Goal: Ask a question: Seek information or help from site administrators or community

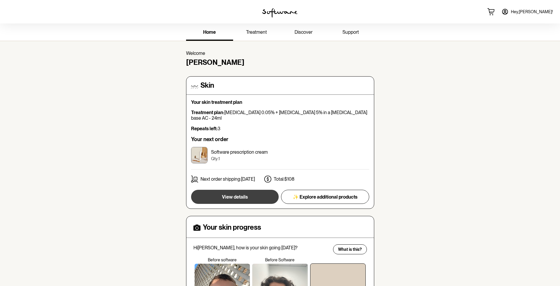
click at [245, 194] on span "View details" at bounding box center [235, 197] width 26 height 6
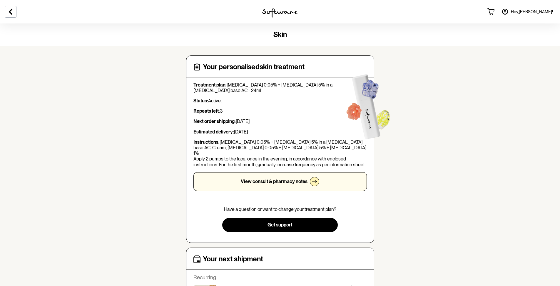
scroll to position [57, 0]
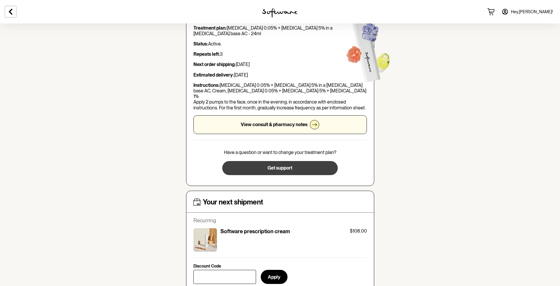
click at [271, 165] on span "Get support" at bounding box center [279, 168] width 25 height 6
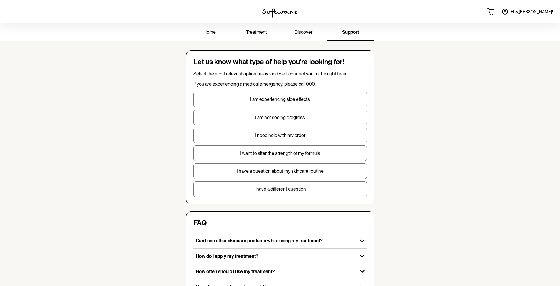
click at [266, 171] on p "I have a question about my skincare routine" at bounding box center [280, 172] width 173 height 6
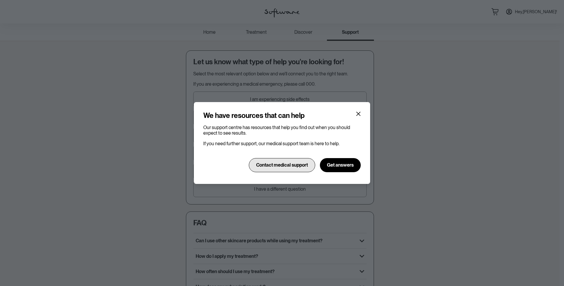
click at [297, 166] on span "Contact medical support" at bounding box center [282, 165] width 52 height 6
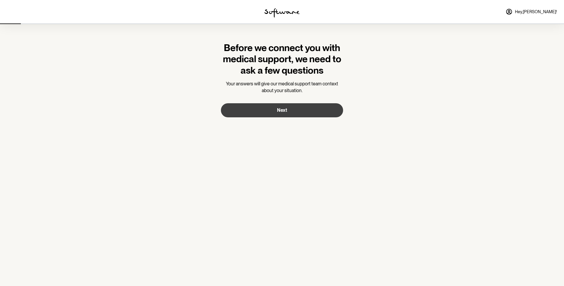
click at [322, 105] on button "Next" at bounding box center [282, 110] width 122 height 14
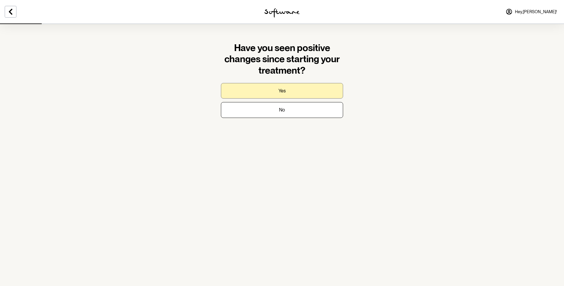
click at [320, 97] on button "Yes" at bounding box center [282, 91] width 122 height 16
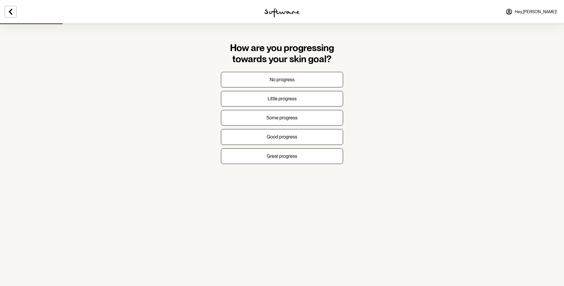
click at [275, 166] on section "How are you progressing towards your skin goal? No progress Little progress Som…" at bounding box center [282, 108] width 132 height 169
click at [275, 162] on button "Great progress" at bounding box center [282, 157] width 122 height 16
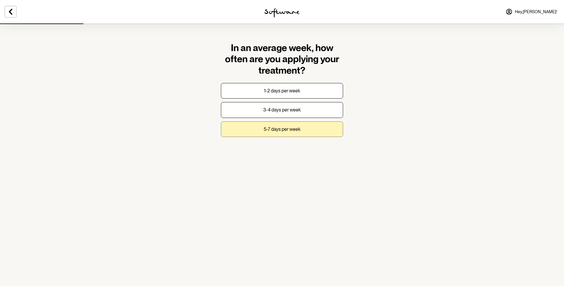
click at [296, 132] on button "5-7 days per week" at bounding box center [282, 130] width 122 height 16
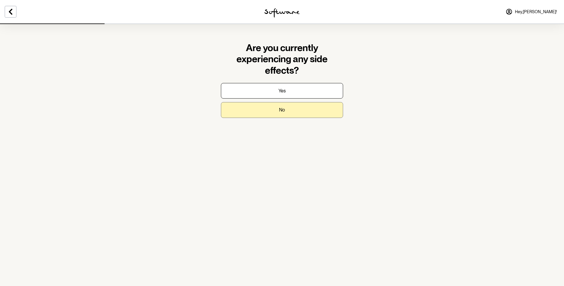
click at [297, 109] on button "No" at bounding box center [282, 110] width 122 height 16
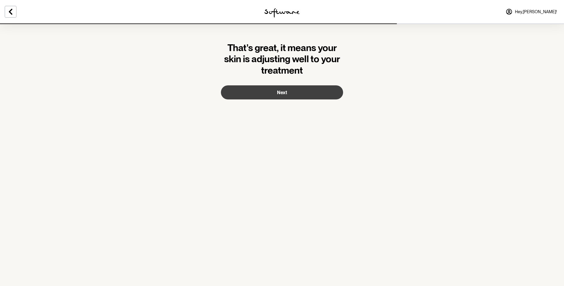
click at [296, 93] on button "Next" at bounding box center [282, 92] width 122 height 14
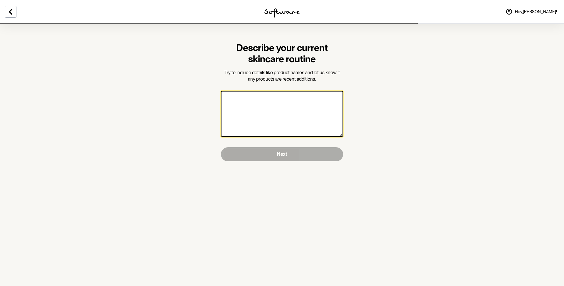
click at [296, 100] on textarea at bounding box center [282, 114] width 122 height 46
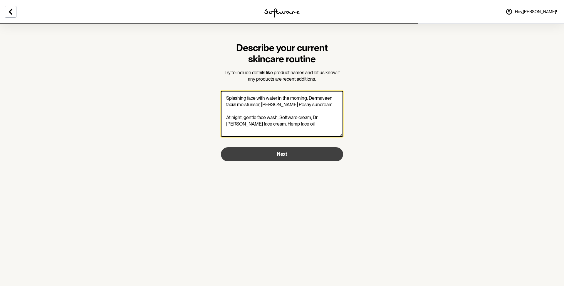
type textarea "Splashing face with water in the morning, Dermaveen facial moisturiser, [PERSON…"
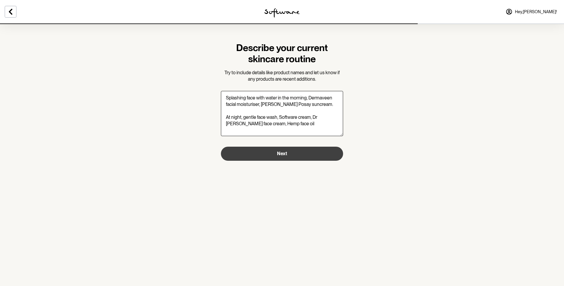
click at [279, 154] on span "Next" at bounding box center [282, 154] width 10 height 6
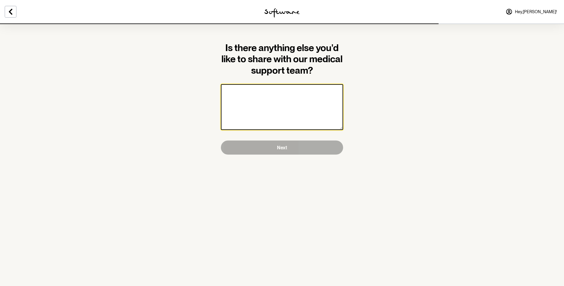
click at [288, 93] on textarea at bounding box center [282, 107] width 122 height 46
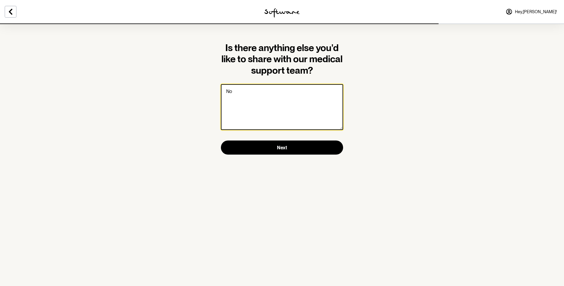
type textarea "No"
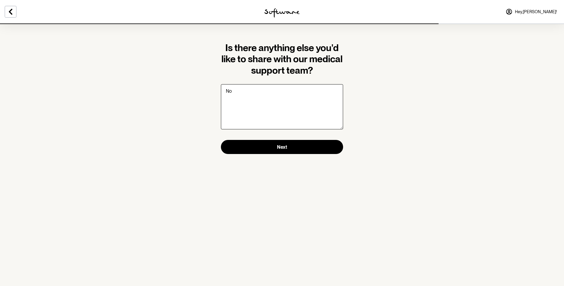
click at [301, 155] on section "Is there anything else you'd like to share with our medical support team? No Ne…" at bounding box center [282, 99] width 132 height 150
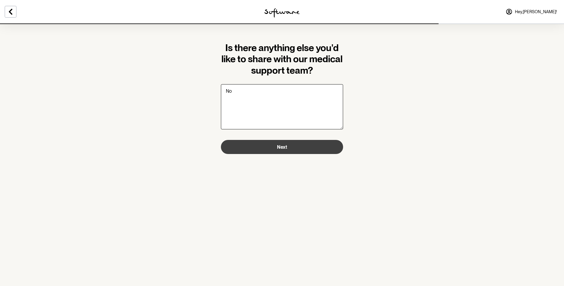
click at [302, 152] on button "Next" at bounding box center [282, 147] width 122 height 14
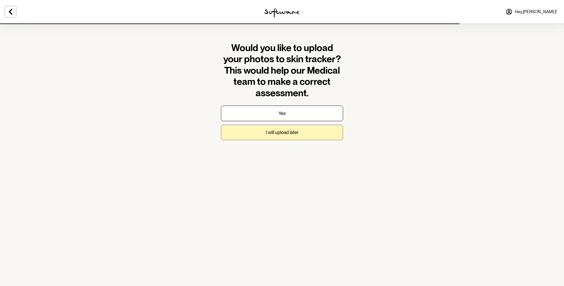
click at [297, 134] on p "I will upload later" at bounding box center [282, 133] width 33 height 6
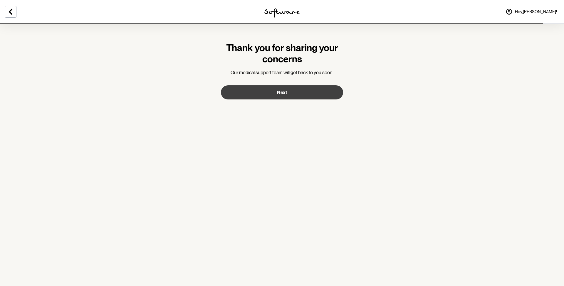
click at [282, 97] on button "Next" at bounding box center [282, 92] width 122 height 14
